Goal: Transaction & Acquisition: Purchase product/service

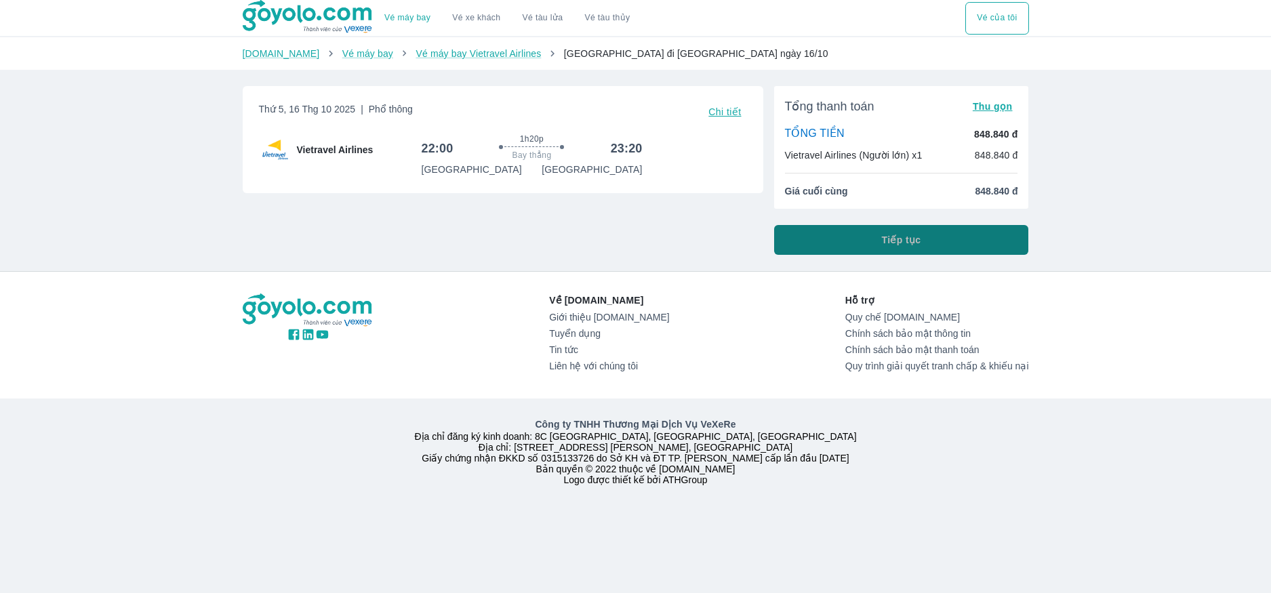
click at [950, 248] on button "Tiếp tục" at bounding box center [901, 240] width 255 height 30
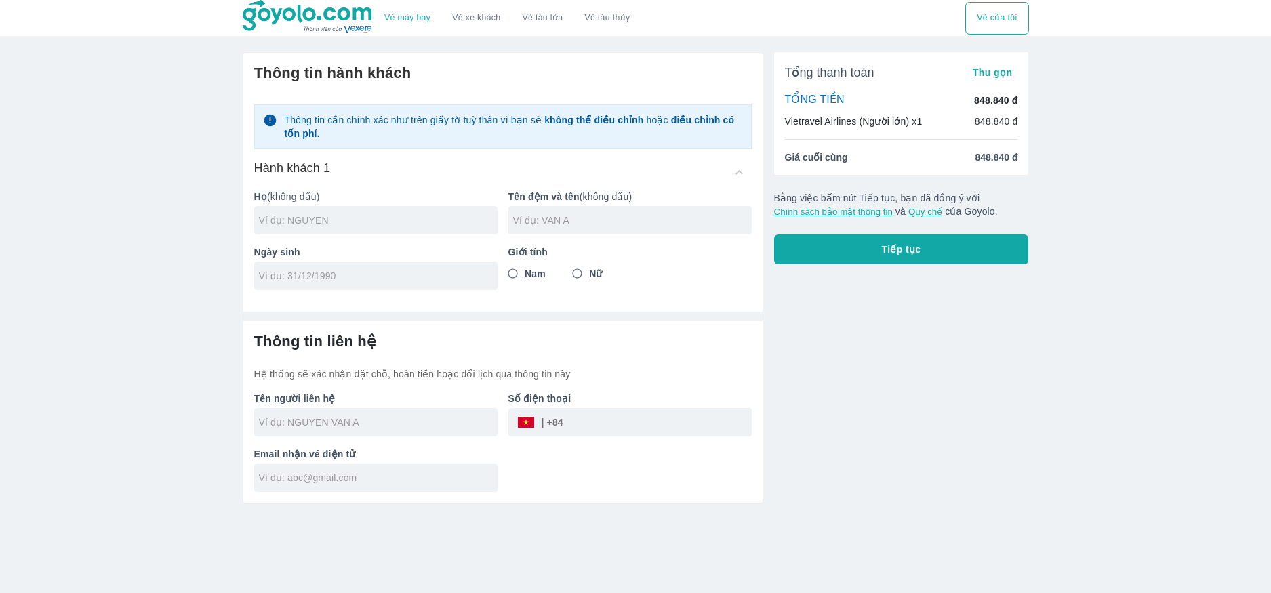
click at [377, 216] on input "text" at bounding box center [378, 220] width 239 height 14
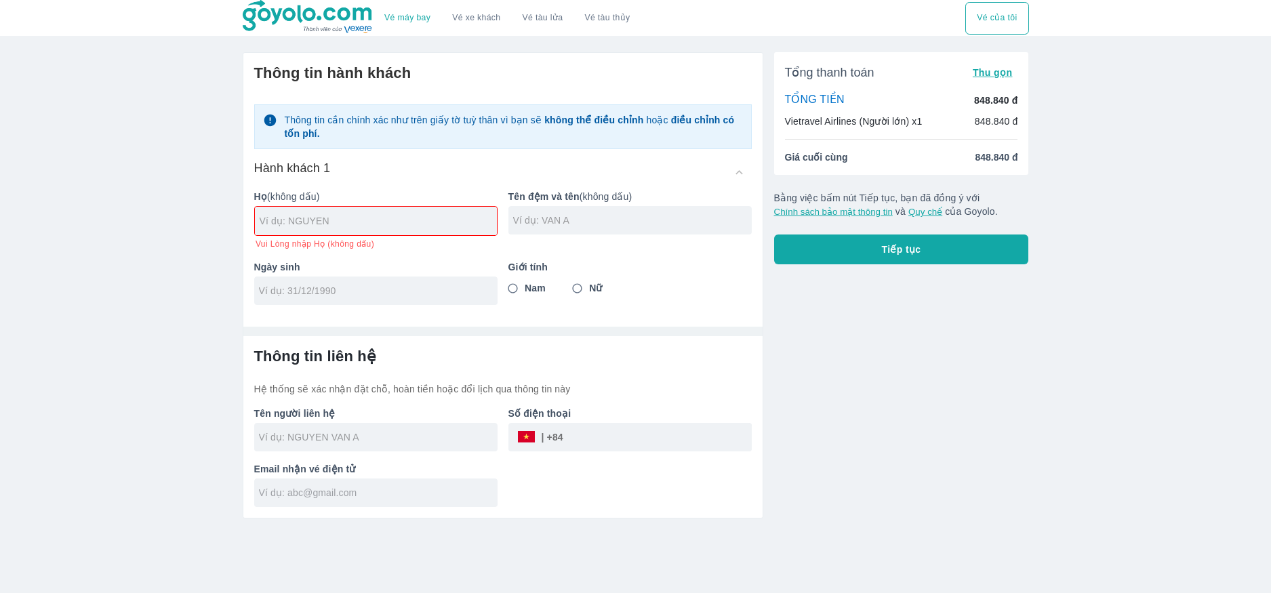
click at [371, 482] on div at bounding box center [375, 492] width 243 height 28
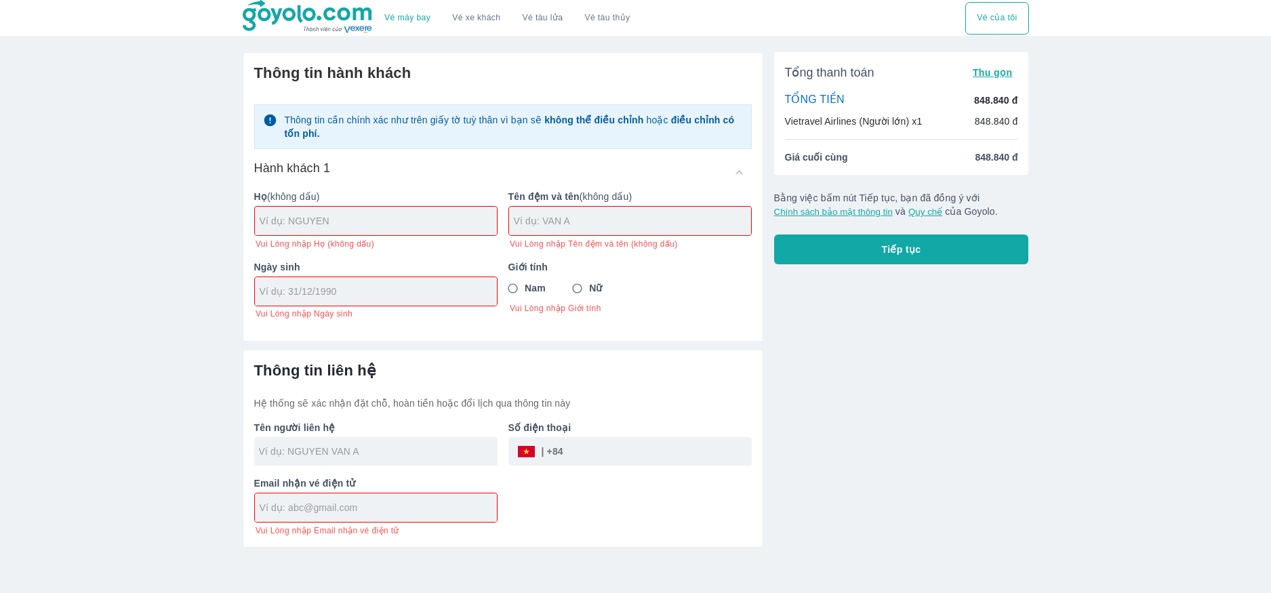
click at [512, 289] on input "Nam" at bounding box center [513, 289] width 24 height 24
radio input "true"
click at [364, 226] on input "text" at bounding box center [378, 221] width 237 height 14
click at [604, 457] on input "tel" at bounding box center [657, 451] width 188 height 33
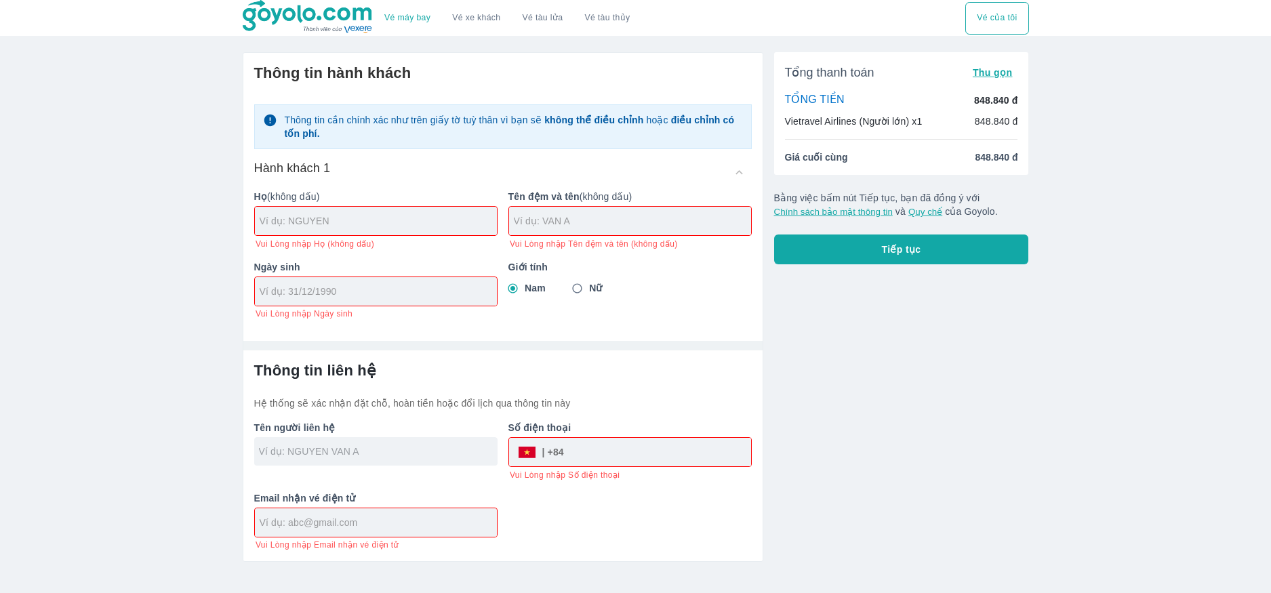
click at [362, 456] on input "text" at bounding box center [378, 452] width 239 height 14
click at [856, 320] on div "Tổng thanh toán Thu gọn TỔNG TIỀN 848.840 đ Vietravel Airlines (Người lớn) x1 8…" at bounding box center [896, 301] width 266 height 521
click at [386, 223] on input "text" at bounding box center [378, 221] width 237 height 14
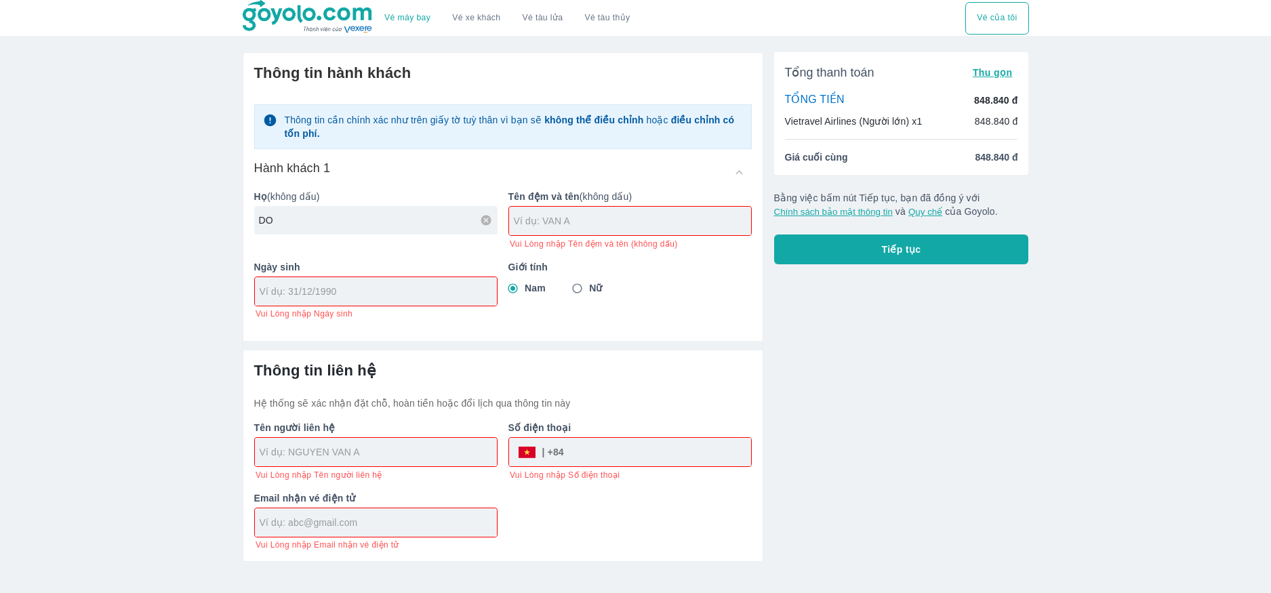
type input "D"
type input "TRAN"
click at [689, 220] on input "text" at bounding box center [632, 221] width 237 height 14
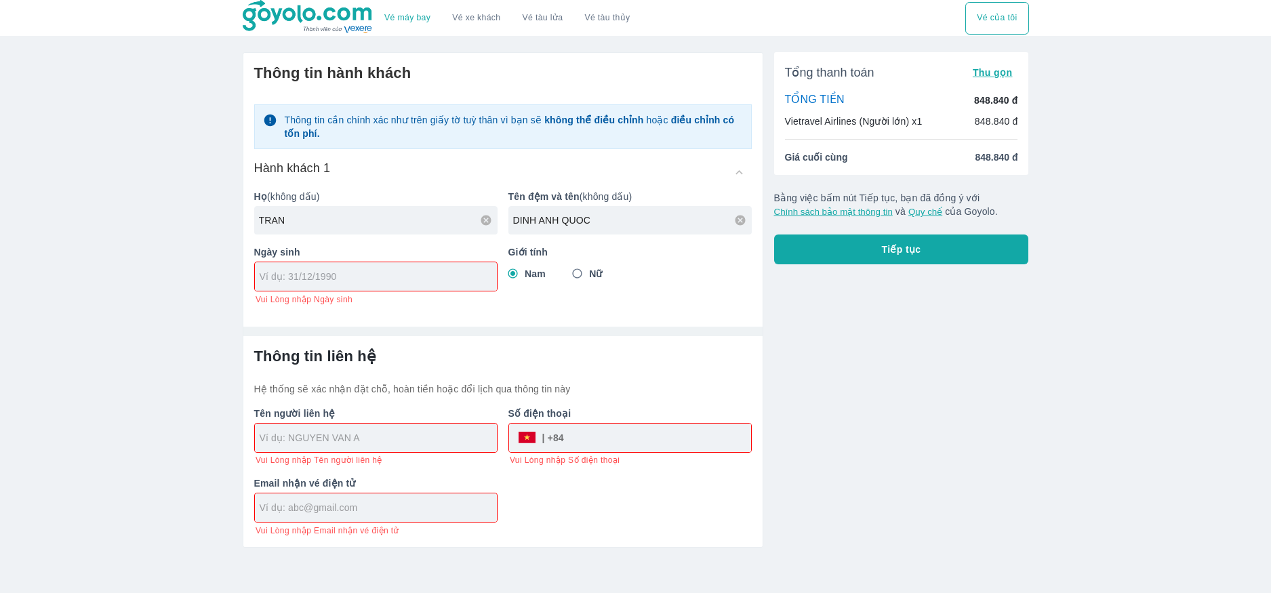
type input "DINH ANH QUOC"
click at [404, 272] on input "tel" at bounding box center [372, 277] width 224 height 14
click at [288, 285] on div at bounding box center [376, 276] width 242 height 28
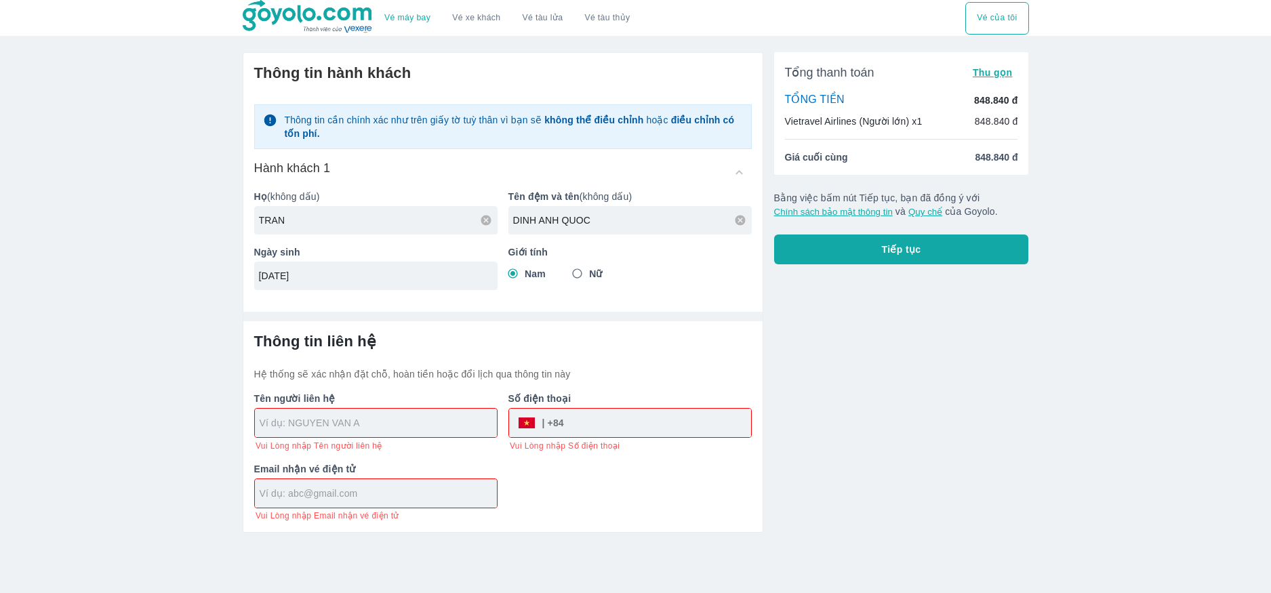
type input "[DATE]"
click at [356, 422] on input "text" at bounding box center [378, 423] width 237 height 14
type input "TRAN DINH ANH QUOC"
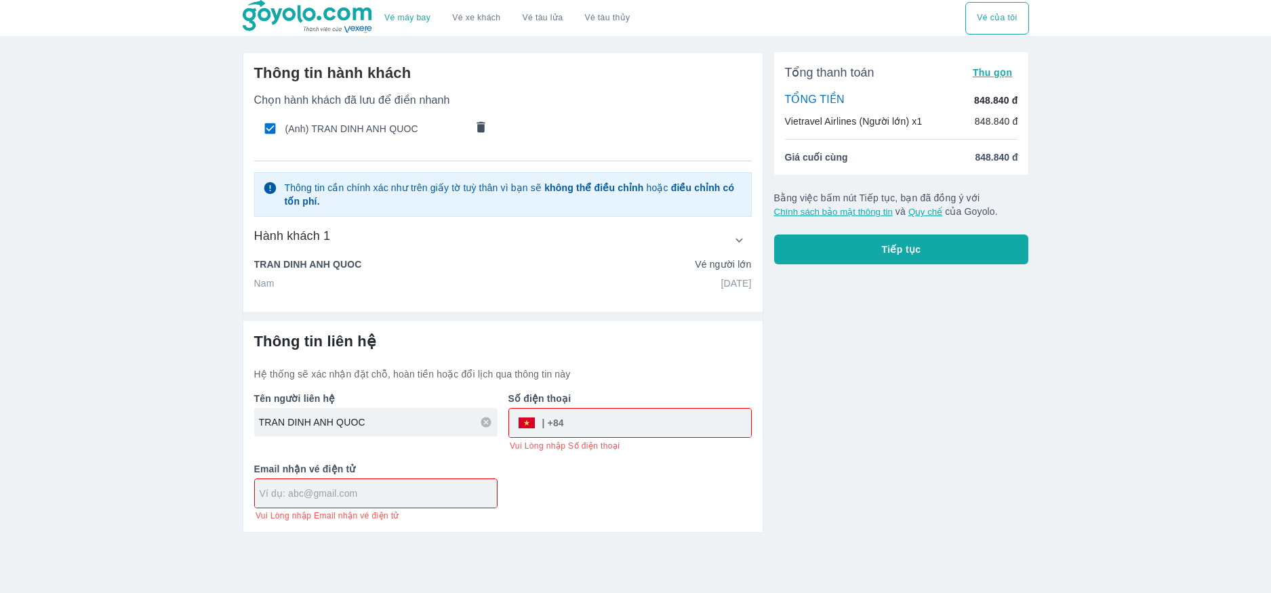
click at [390, 491] on input "text" at bounding box center [378, 494] width 237 height 14
click at [406, 496] on input "text" at bounding box center [378, 494] width 237 height 14
click at [415, 424] on input "TRAN DINH ANH QUOC" at bounding box center [378, 422] width 239 height 14
click at [389, 498] on input "text" at bounding box center [378, 494] width 237 height 14
click at [399, 493] on input "text" at bounding box center [378, 494] width 237 height 14
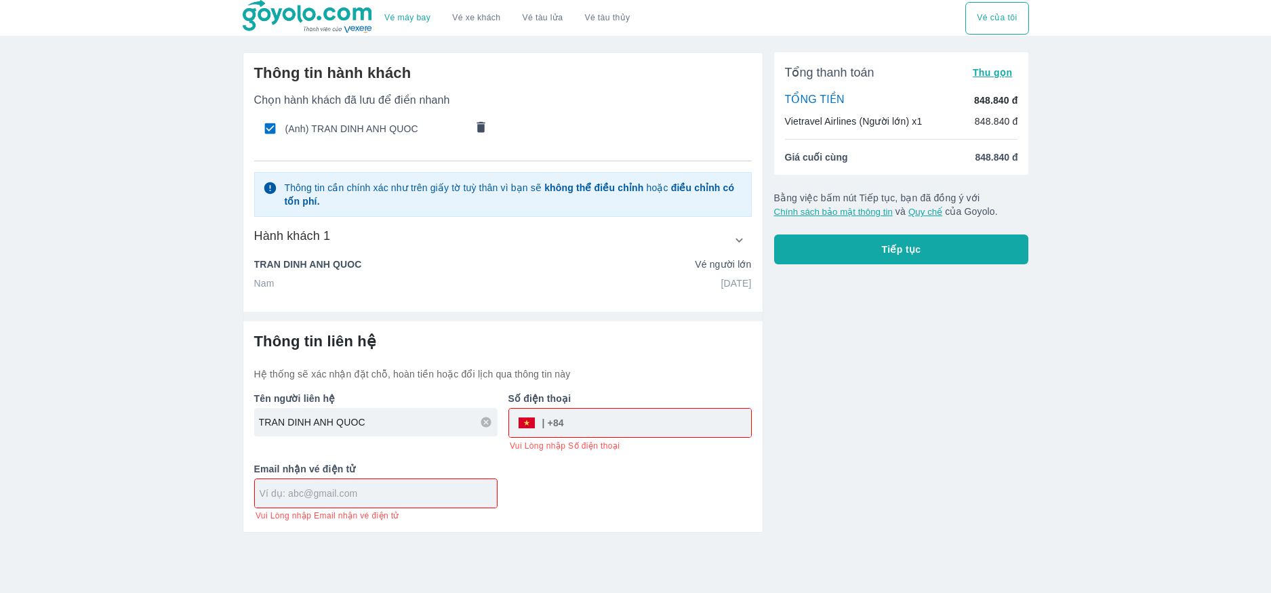
click at [399, 493] on input "text" at bounding box center [378, 494] width 237 height 14
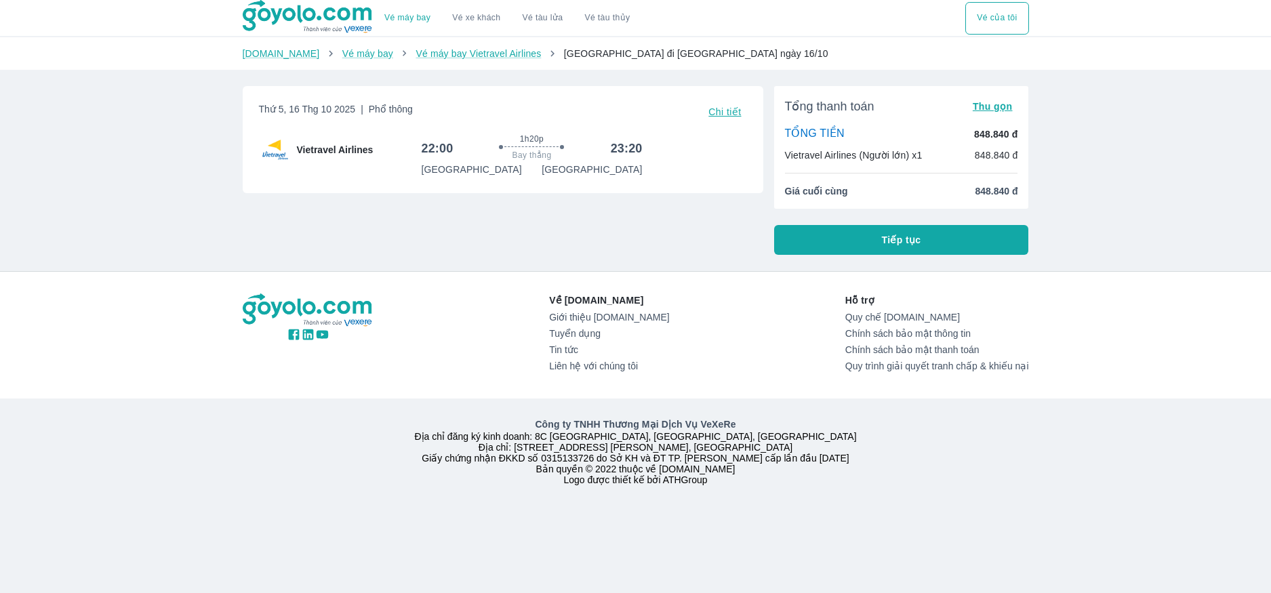
click at [855, 241] on button "Tiếp tục" at bounding box center [901, 240] width 255 height 30
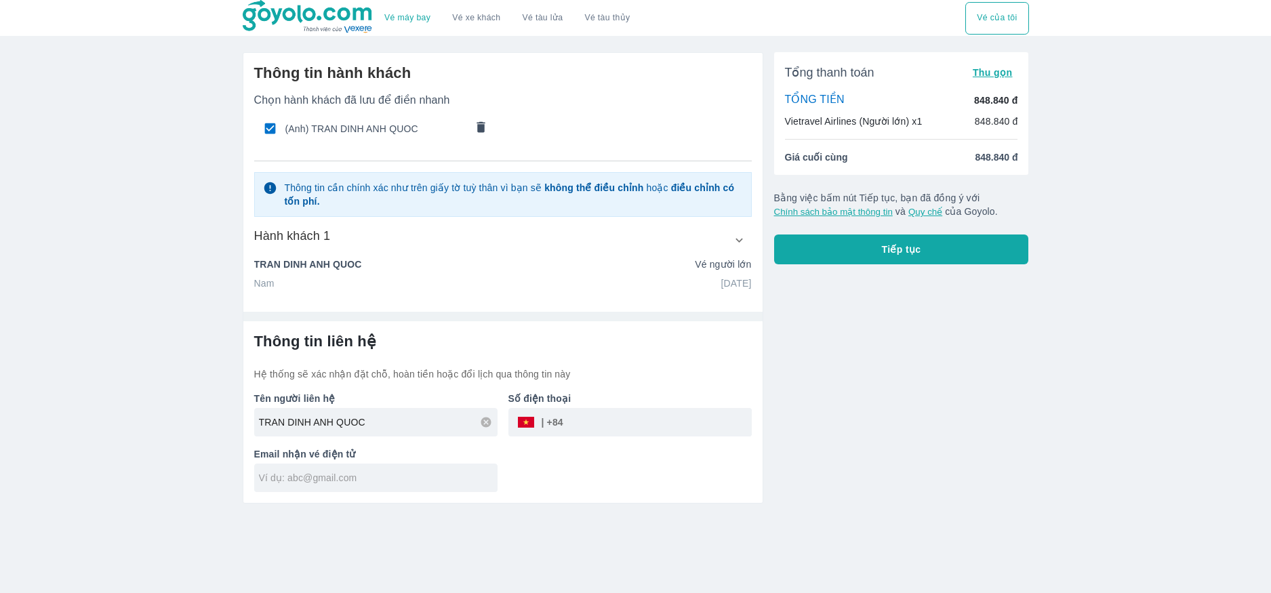
click at [590, 425] on input "tel" at bounding box center [657, 422] width 188 height 33
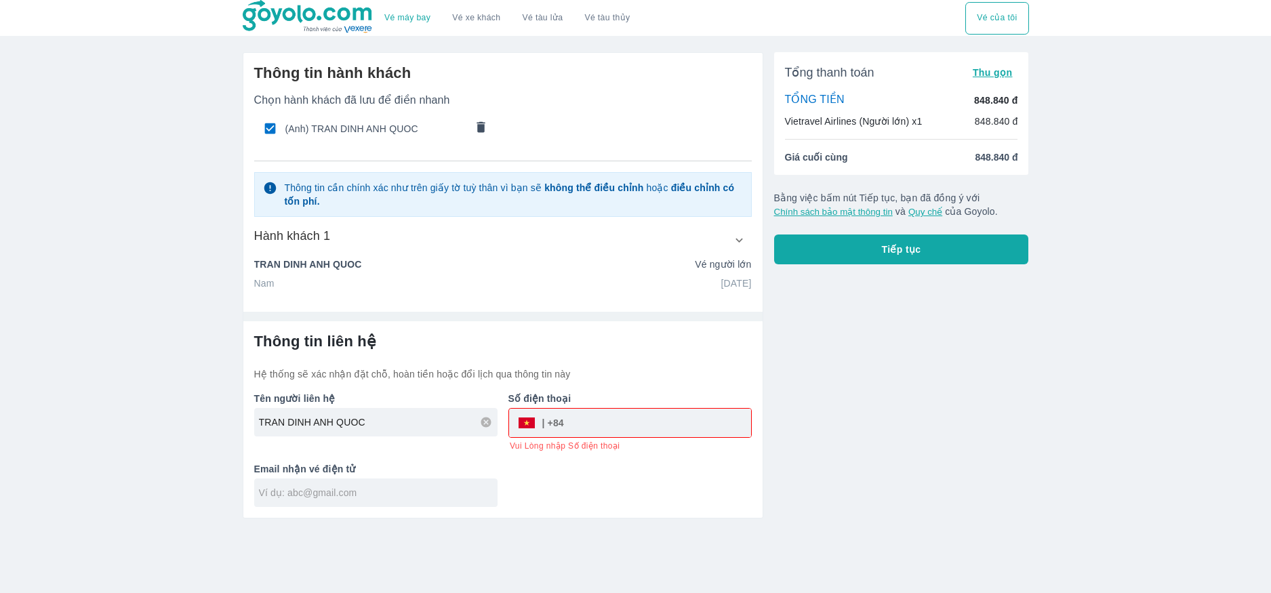
click at [72, 344] on div "Vé máy bay Vé xe khách Vé tàu lửa Vé tàu thủy Vé của tôi Thông tin hành khách C…" at bounding box center [635, 296] width 1271 height 593
click at [575, 426] on input "tel" at bounding box center [657, 423] width 187 height 33
paste input "985912604"
click at [571, 423] on input "985912604" at bounding box center [657, 423] width 187 height 33
type input "0985912604"
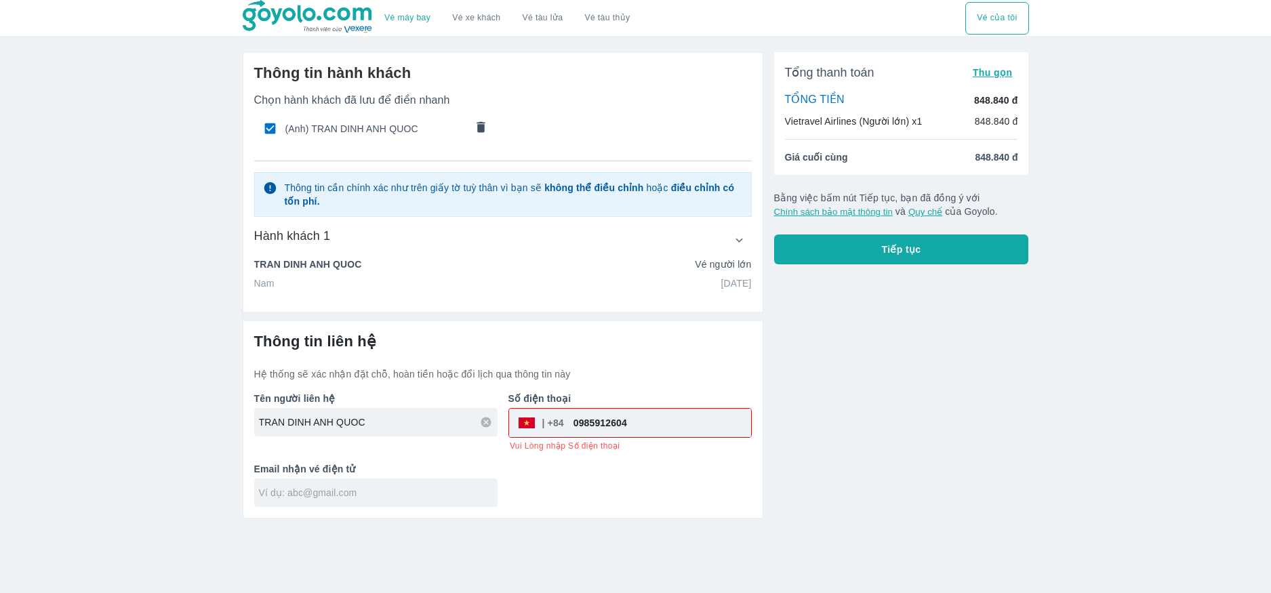
click at [377, 493] on div "Thông tin liên hệ Hệ thống sẽ xác nhận đặt chỗ, hoàn tiền hoặc đổi lịch qua thô…" at bounding box center [502, 419] width 519 height 197
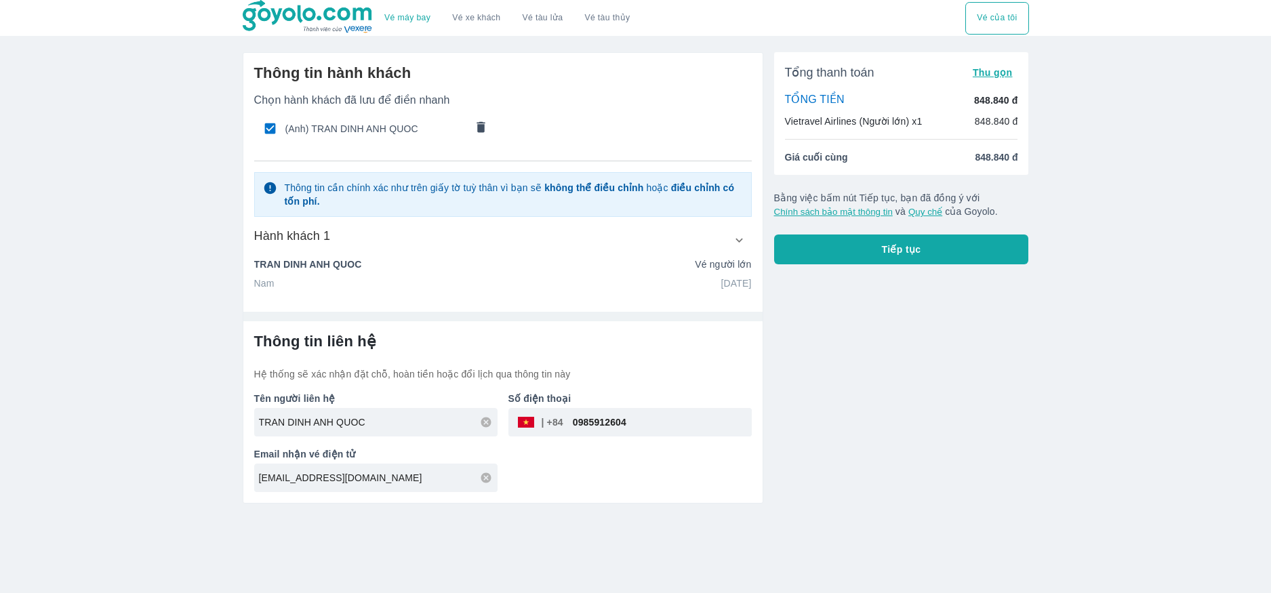
type input "[EMAIL_ADDRESS][DOMAIN_NAME]"
click at [923, 340] on div "Tổng thanh toán Thu gọn TỔNG TIỀN 848.840 đ Vietravel Airlines (Người lớn) x1 8…" at bounding box center [896, 272] width 266 height 462
click at [918, 254] on span "Tiếp tục" at bounding box center [901, 250] width 39 height 14
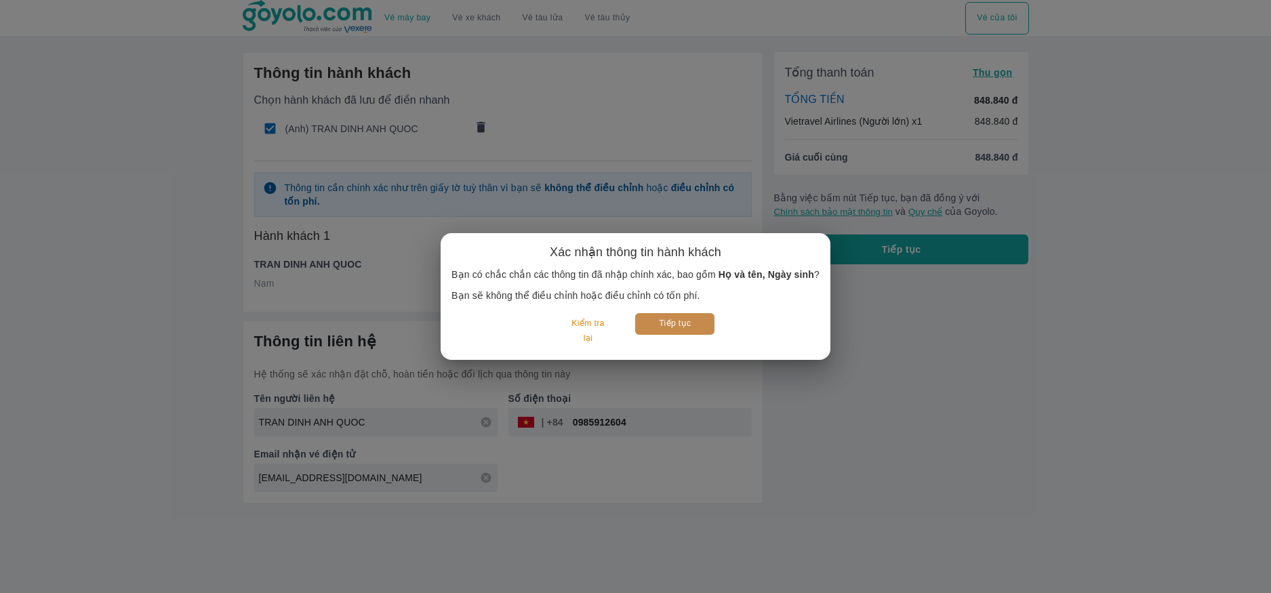
click at [698, 327] on button "Tiếp tục" at bounding box center [674, 323] width 79 height 21
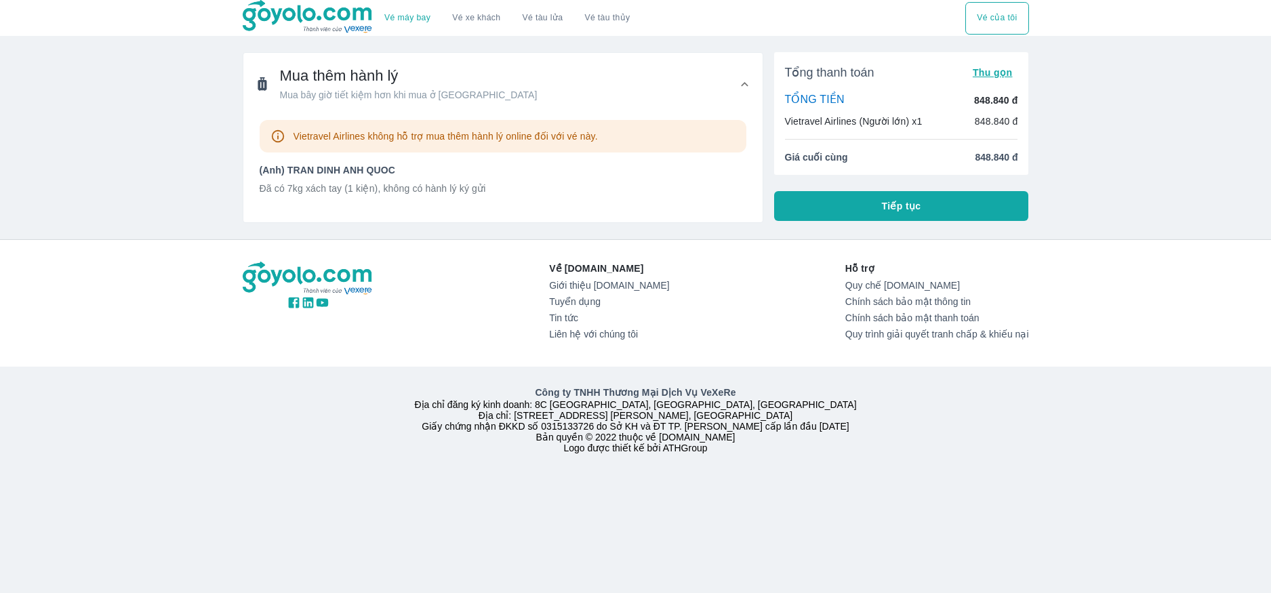
click at [880, 209] on button "Tiếp tục" at bounding box center [901, 206] width 255 height 30
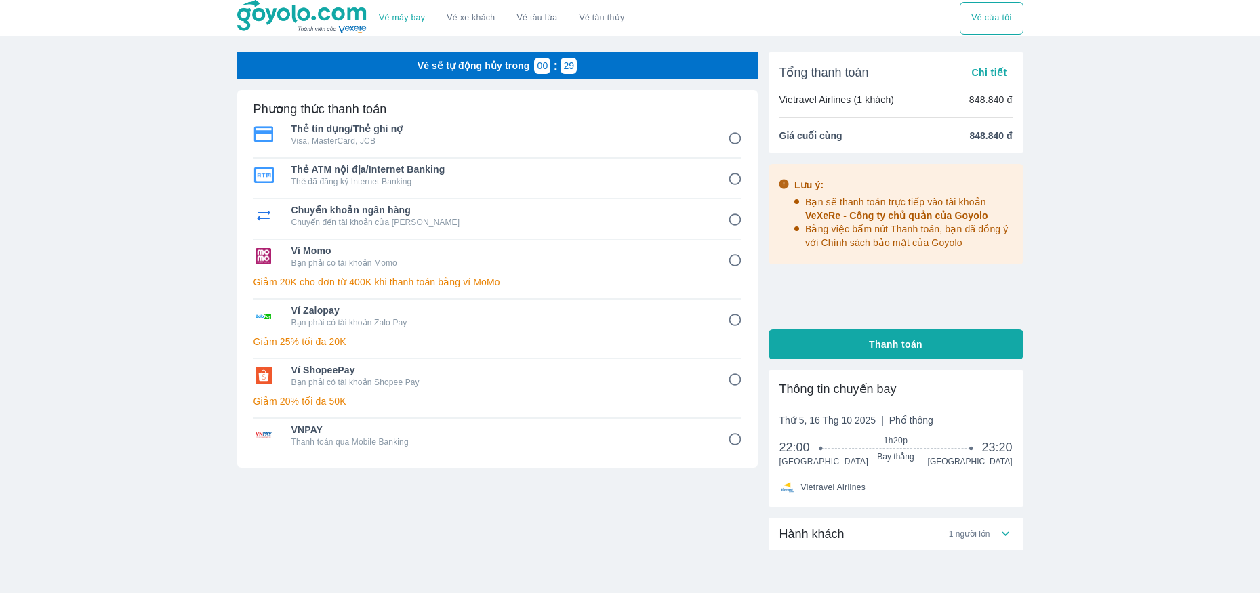
click at [731, 260] on input "4" at bounding box center [735, 260] width 26 height 26
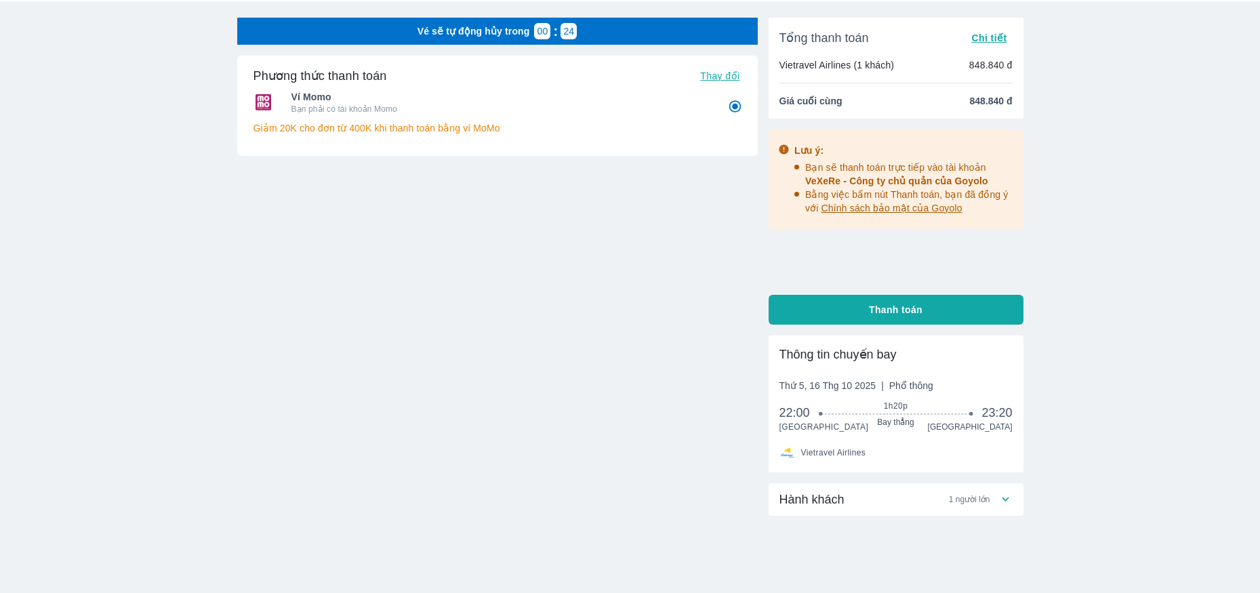
scroll to position [66, 0]
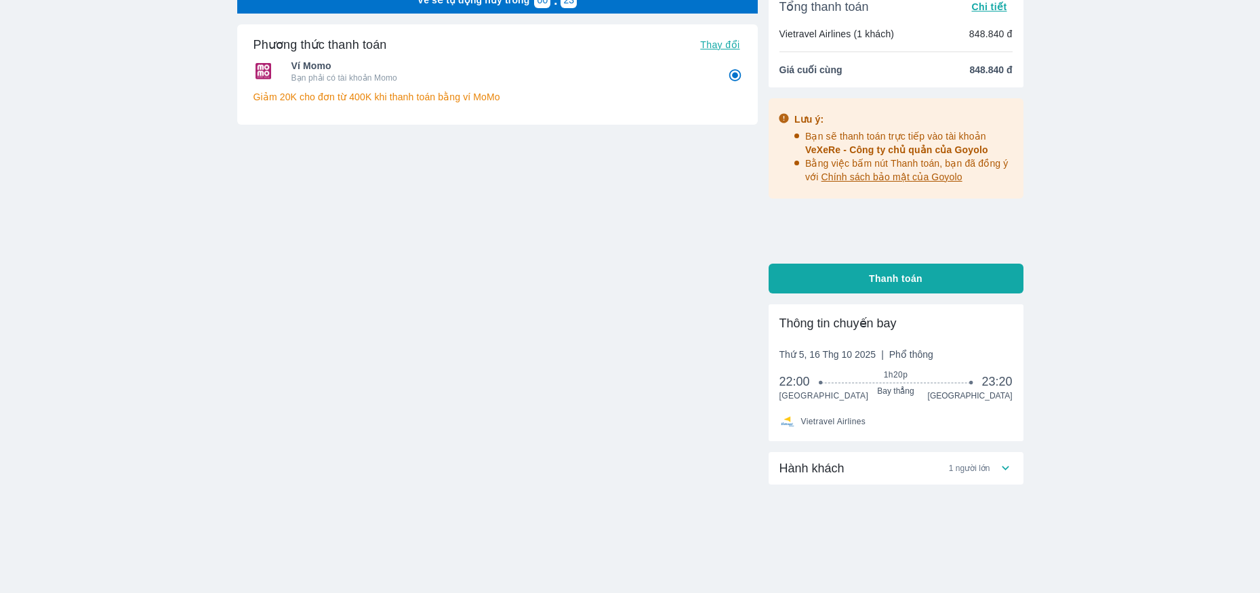
click at [1006, 471] on icon at bounding box center [1005, 468] width 14 height 14
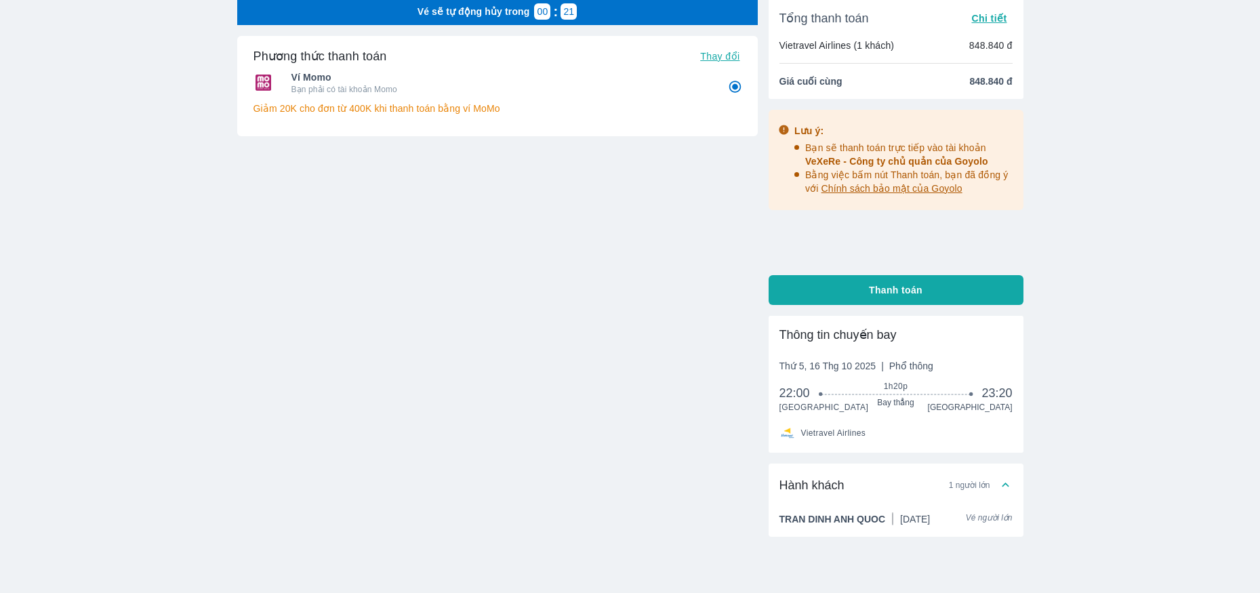
scroll to position [0, 0]
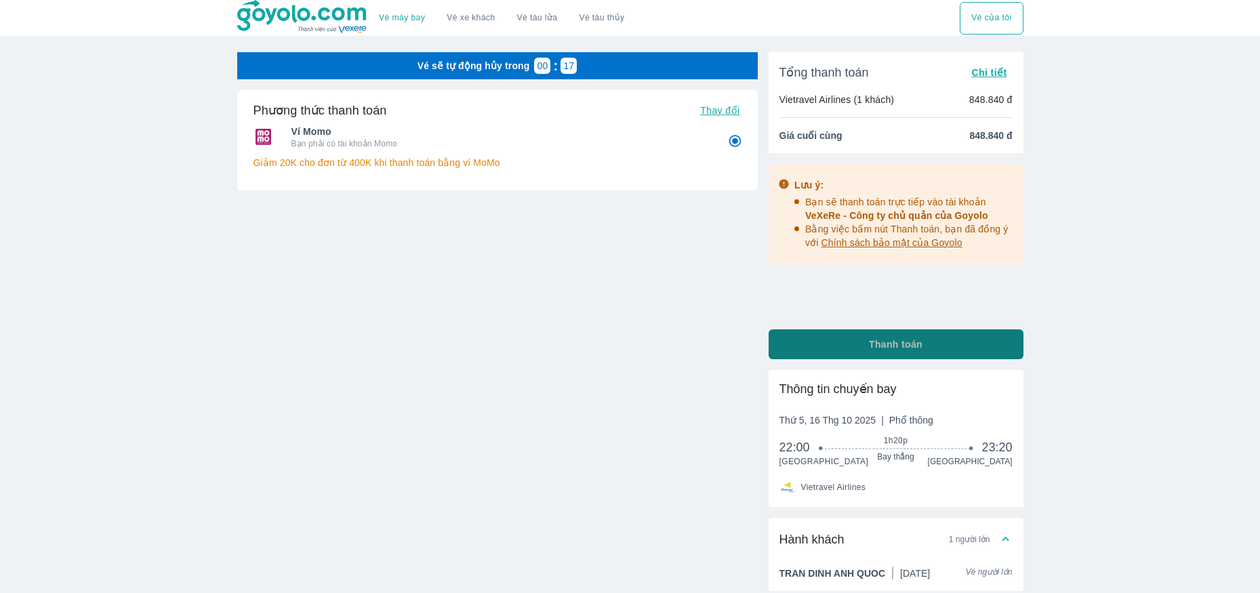
click at [896, 350] on span "Thanh toán" at bounding box center [896, 345] width 54 height 14
radio input "true"
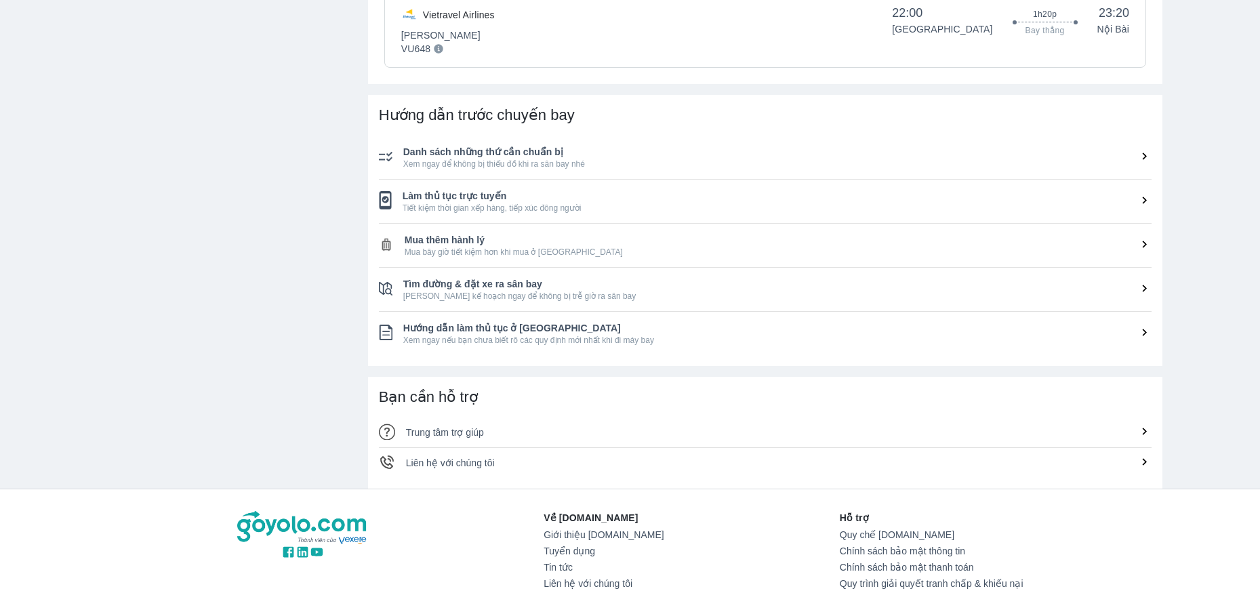
scroll to position [474, 0]
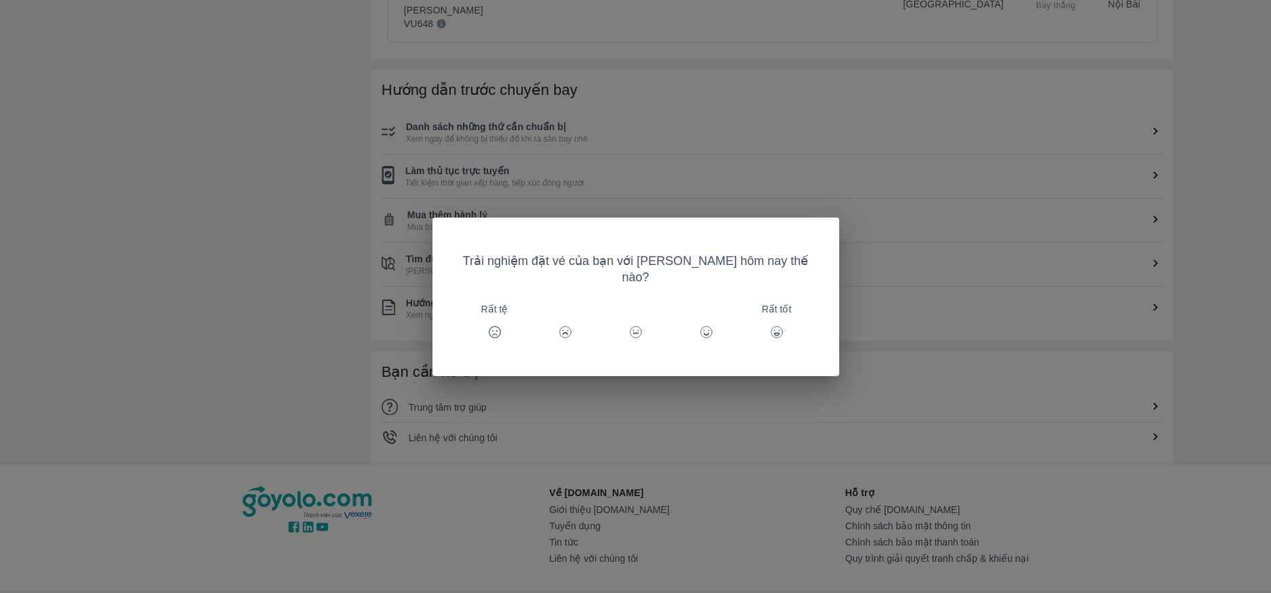
click at [304, 289] on div "Trải nghiệm đặt vé của bạn với Goyolo hôm nay thế nào? Rất tệ Rất tốt" at bounding box center [635, 296] width 1271 height 593
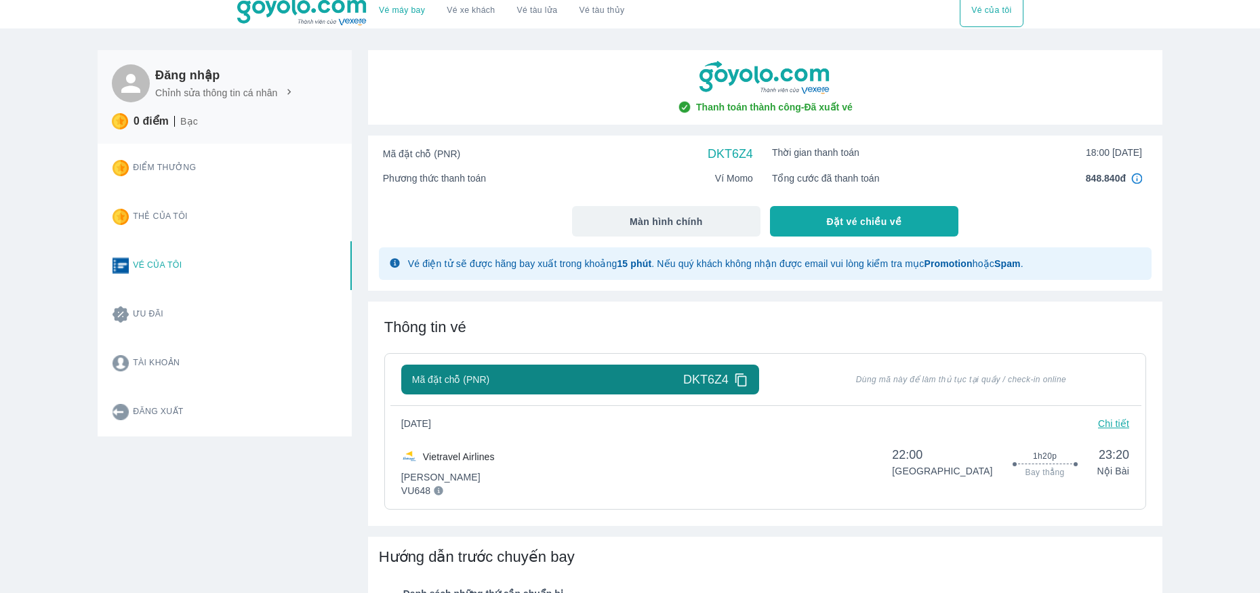
scroll to position [0, 0]
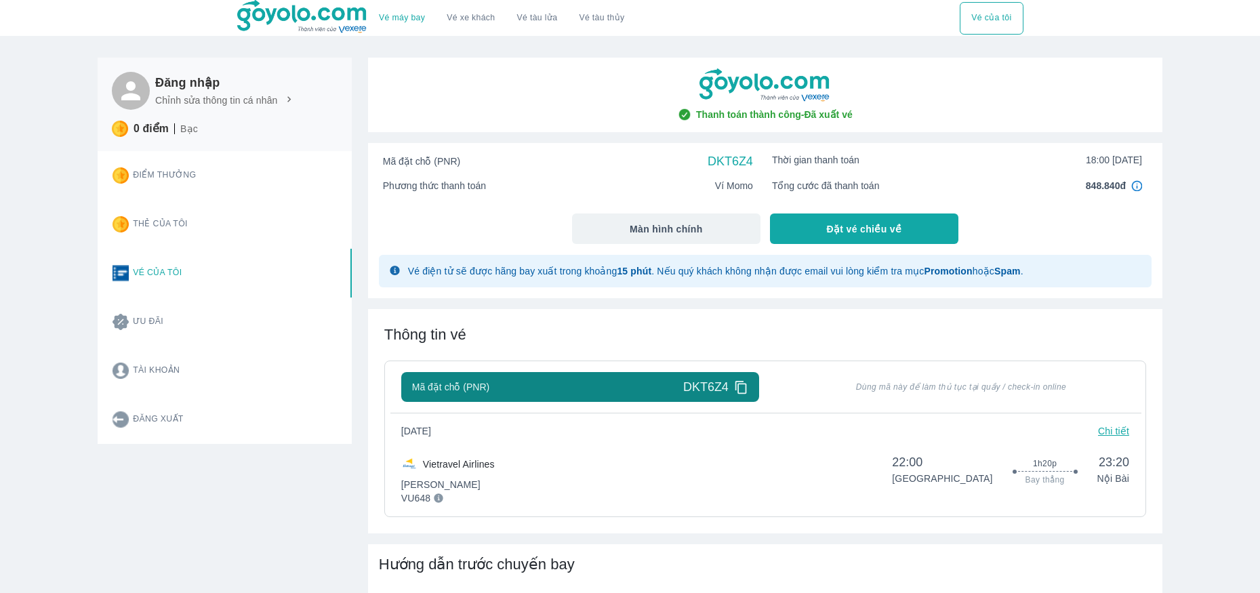
click at [1101, 431] on p "Chi tiết" at bounding box center [1113, 431] width 31 height 14
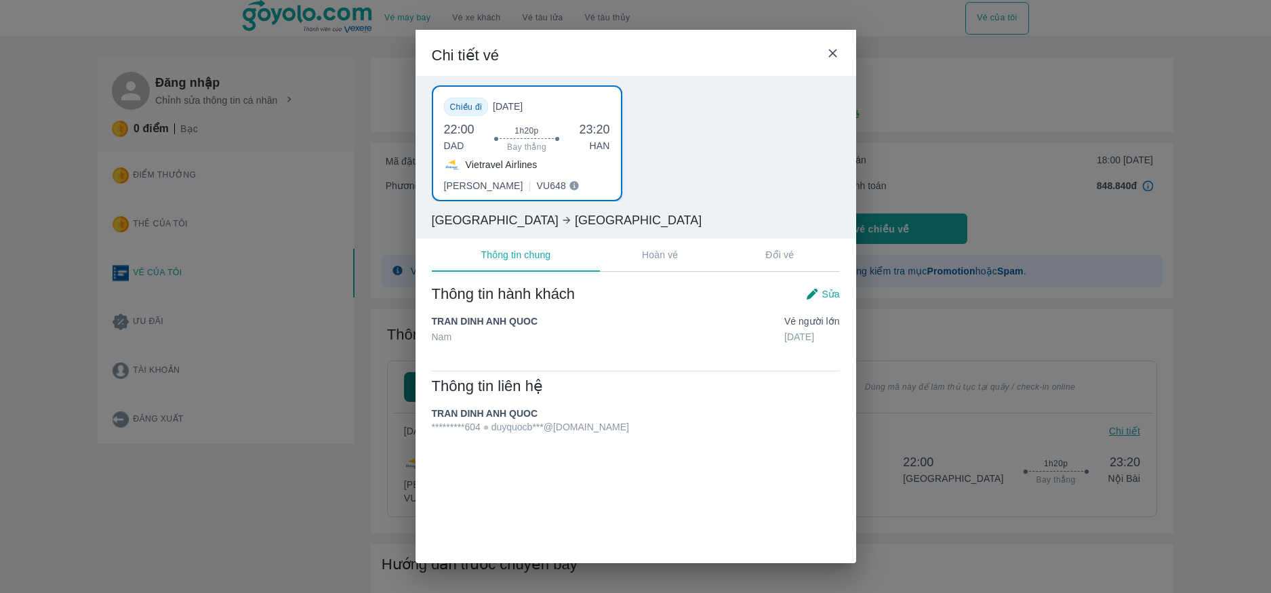
click at [649, 256] on p "Hoàn vé" at bounding box center [660, 255] width 36 height 14
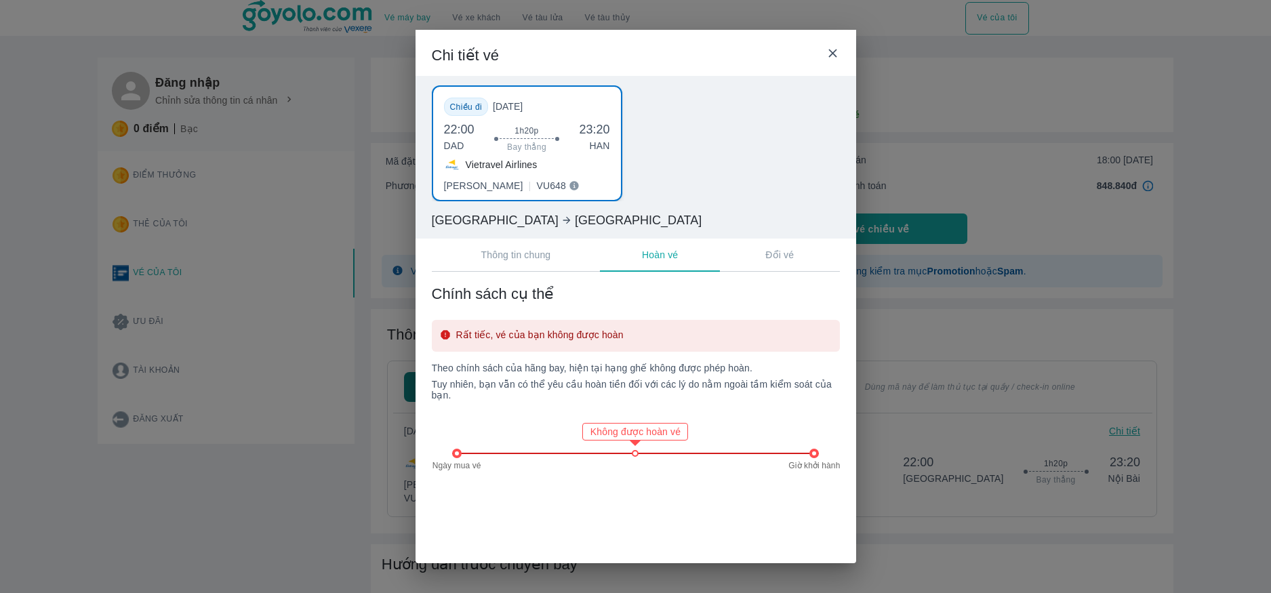
click at [776, 254] on p "Đổi vé" at bounding box center [779, 255] width 28 height 14
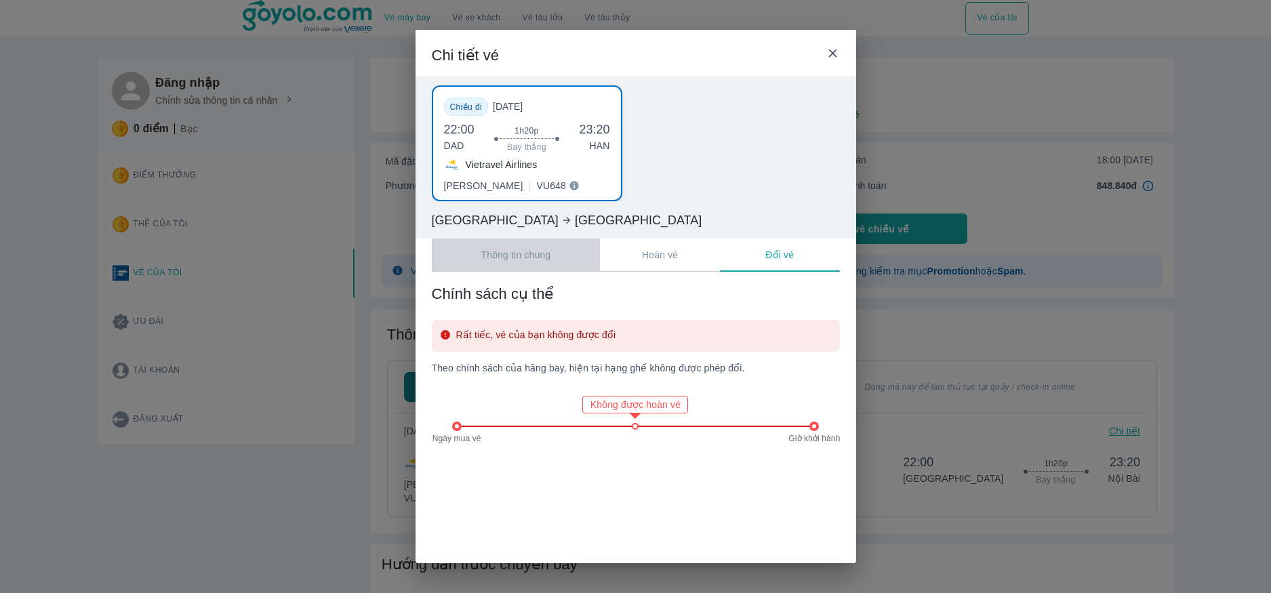
click at [521, 263] on button "Thông tin chung" at bounding box center [516, 255] width 169 height 33
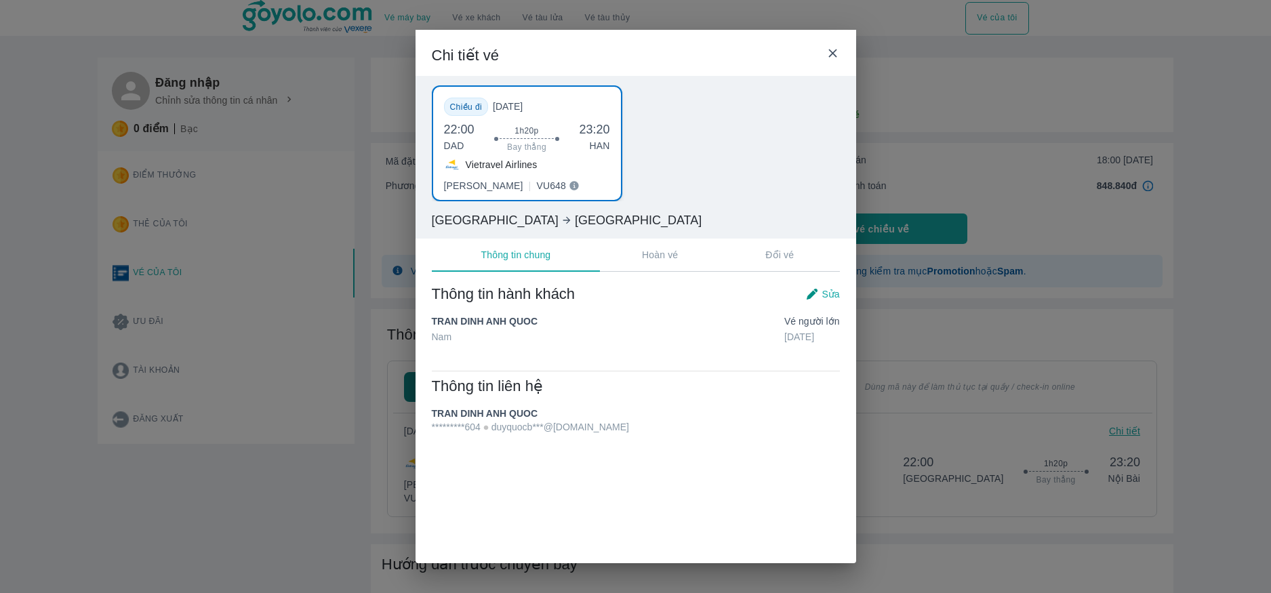
click at [831, 54] on icon at bounding box center [832, 53] width 8 height 8
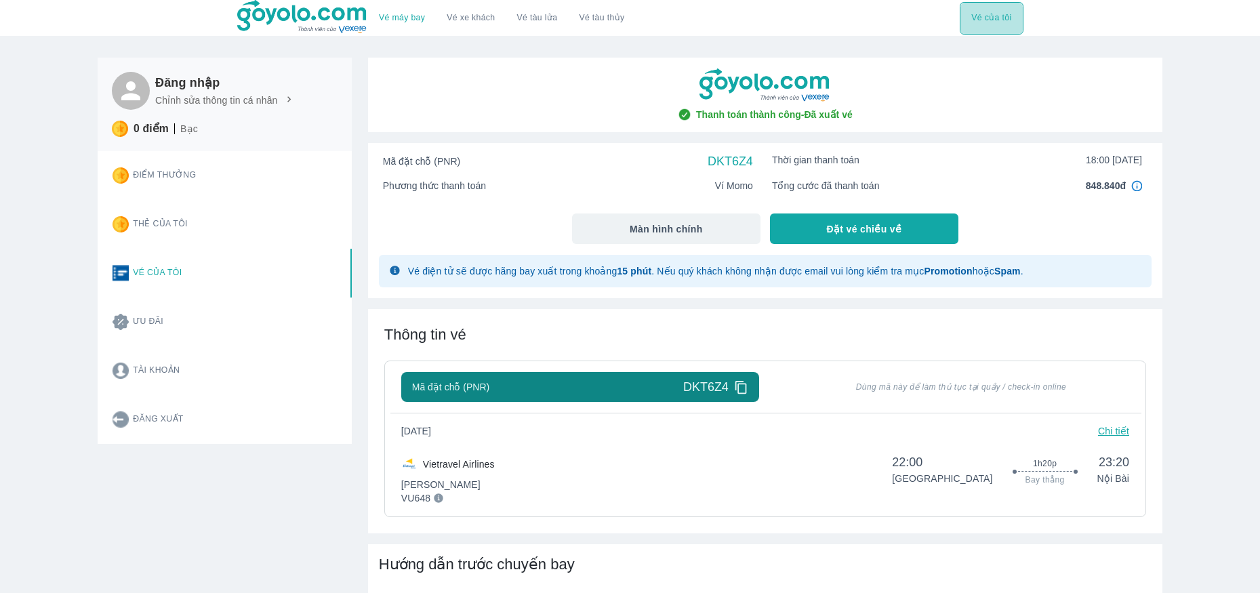
click at [985, 28] on button "Vé của tôi" at bounding box center [991, 18] width 63 height 33
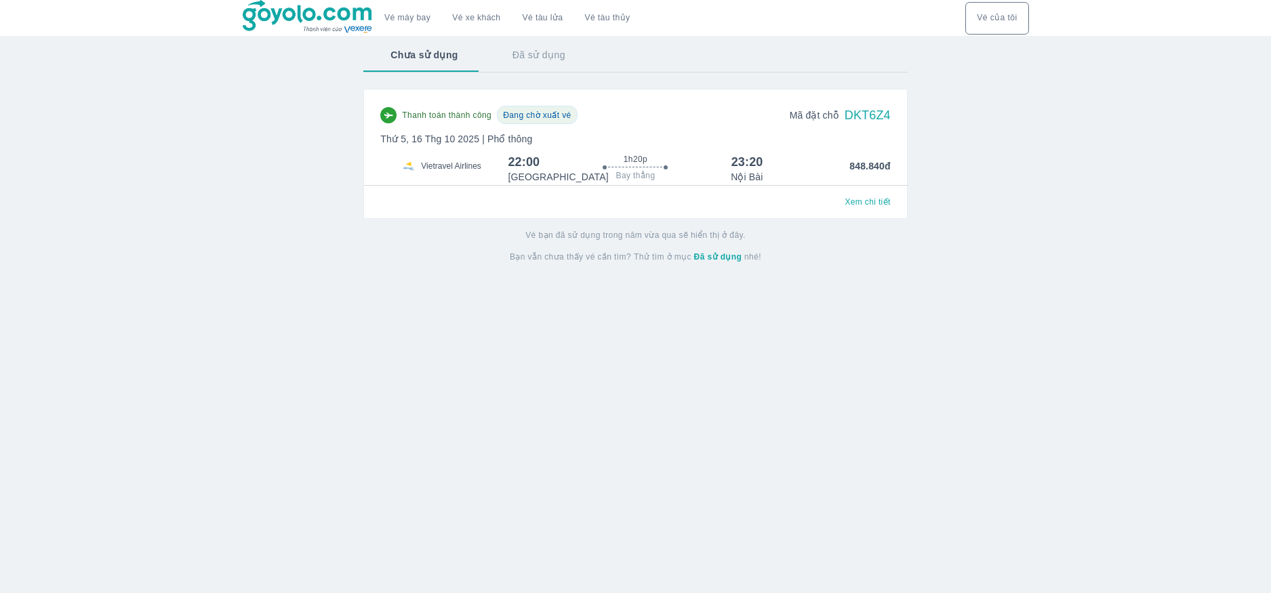
click at [623, 152] on div "Thanh toán thành công Đang chờ xuất vé Mã đặt chỗ DKT6Z4 Thứ 5, 16 Thg 10 2025 …" at bounding box center [635, 145] width 510 height 78
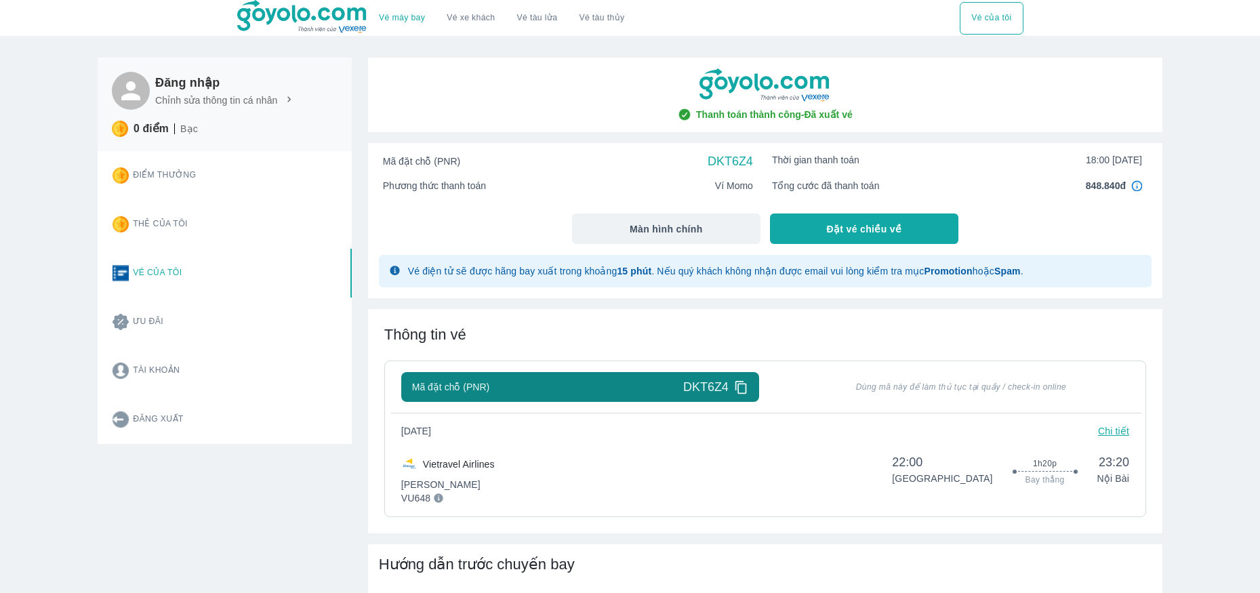
click at [990, 15] on button "Vé của tôi" at bounding box center [991, 18] width 63 height 33
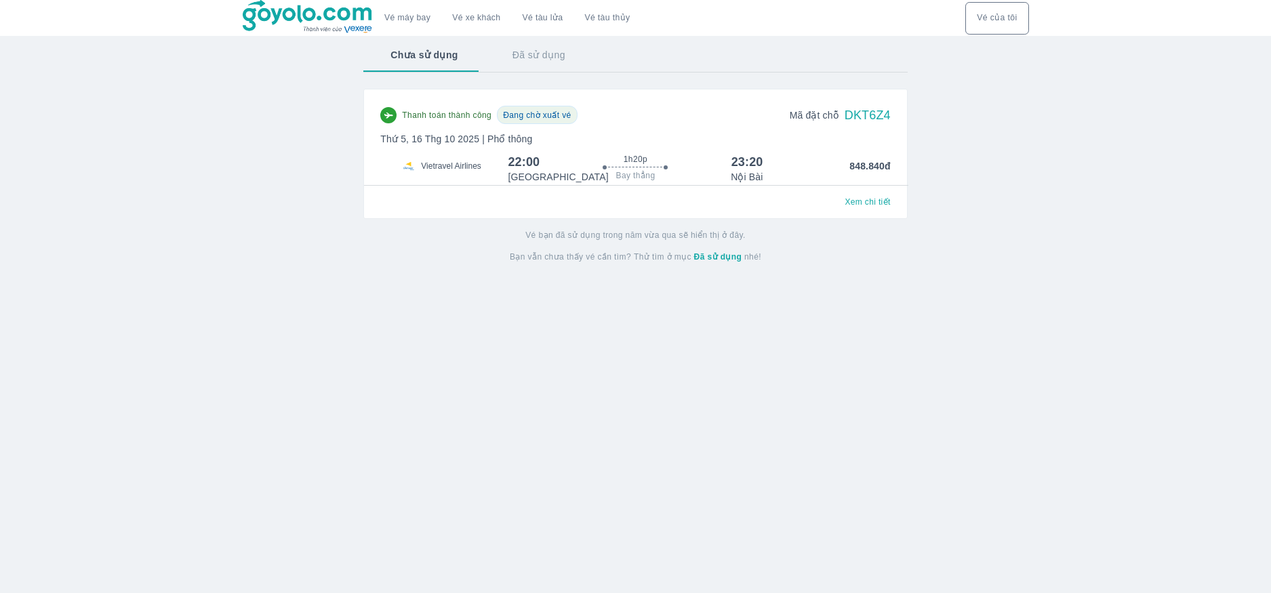
click at [535, 62] on button "Đã sử dụng" at bounding box center [538, 54] width 107 height 35
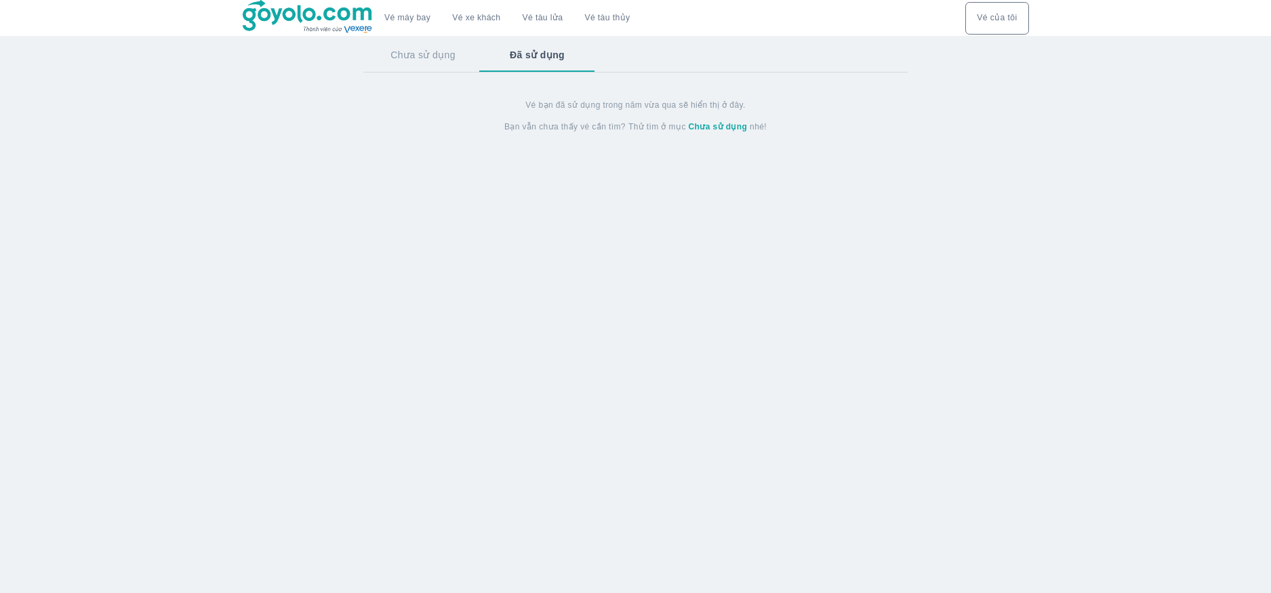
click at [433, 62] on button "Chưa sử dụng" at bounding box center [422, 54] width 119 height 35
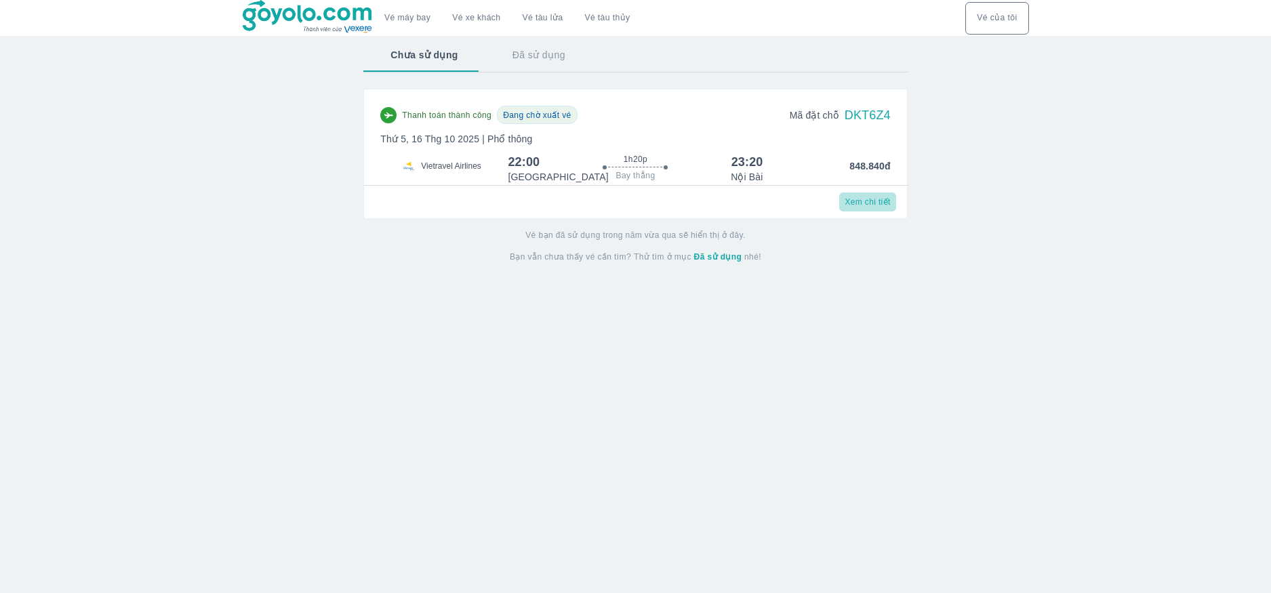
click at [854, 205] on span "Xem chi tiết" at bounding box center [866, 202] width 45 height 11
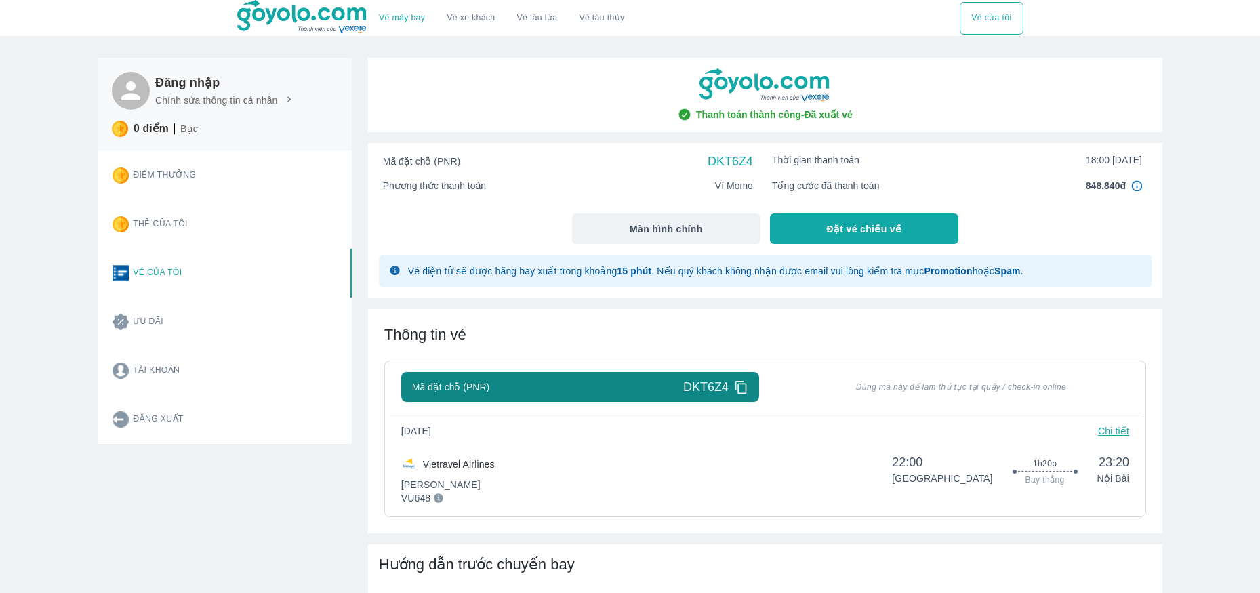
click at [989, 19] on button "Vé của tôi" at bounding box center [991, 18] width 63 height 33
